Goal: Use online tool/utility: Use online tool/utility

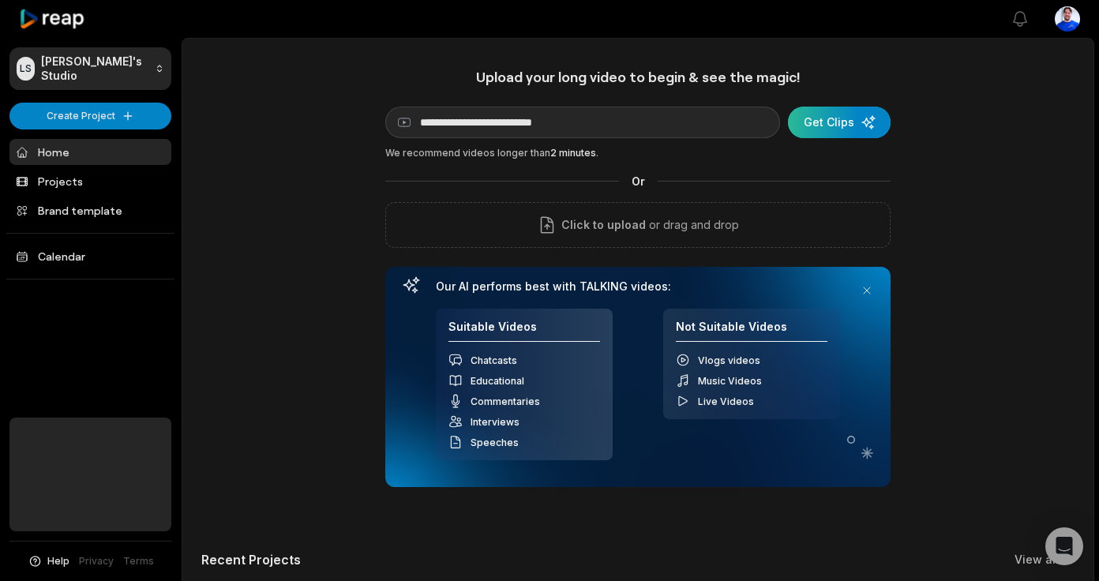
type input "**********"
click at [820, 130] on div "submit" at bounding box center [839, 123] width 103 height 32
click at [823, 112] on div "submit" at bounding box center [839, 123] width 103 height 32
